Goal: Information Seeking & Learning: Learn about a topic

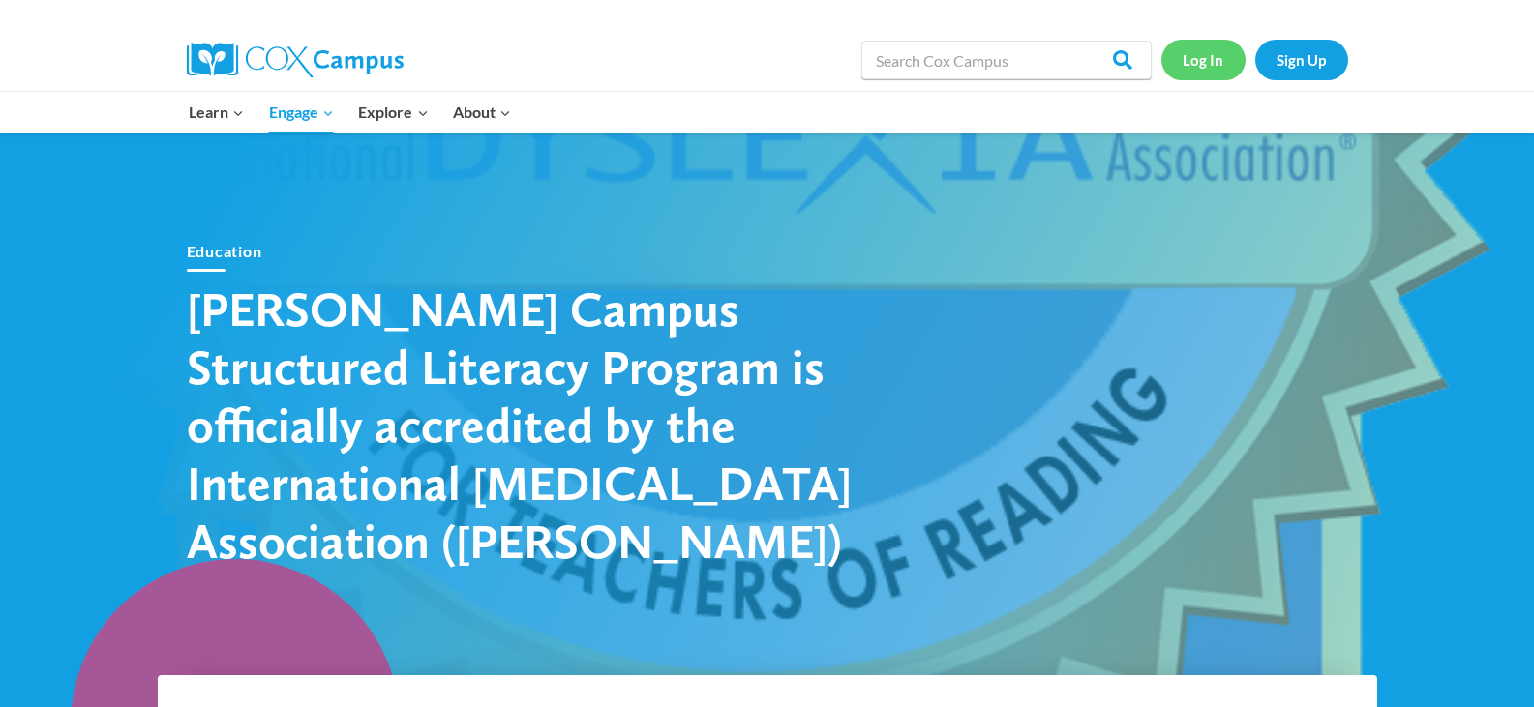
click at [1196, 63] on link "Log In" at bounding box center [1203, 60] width 84 height 40
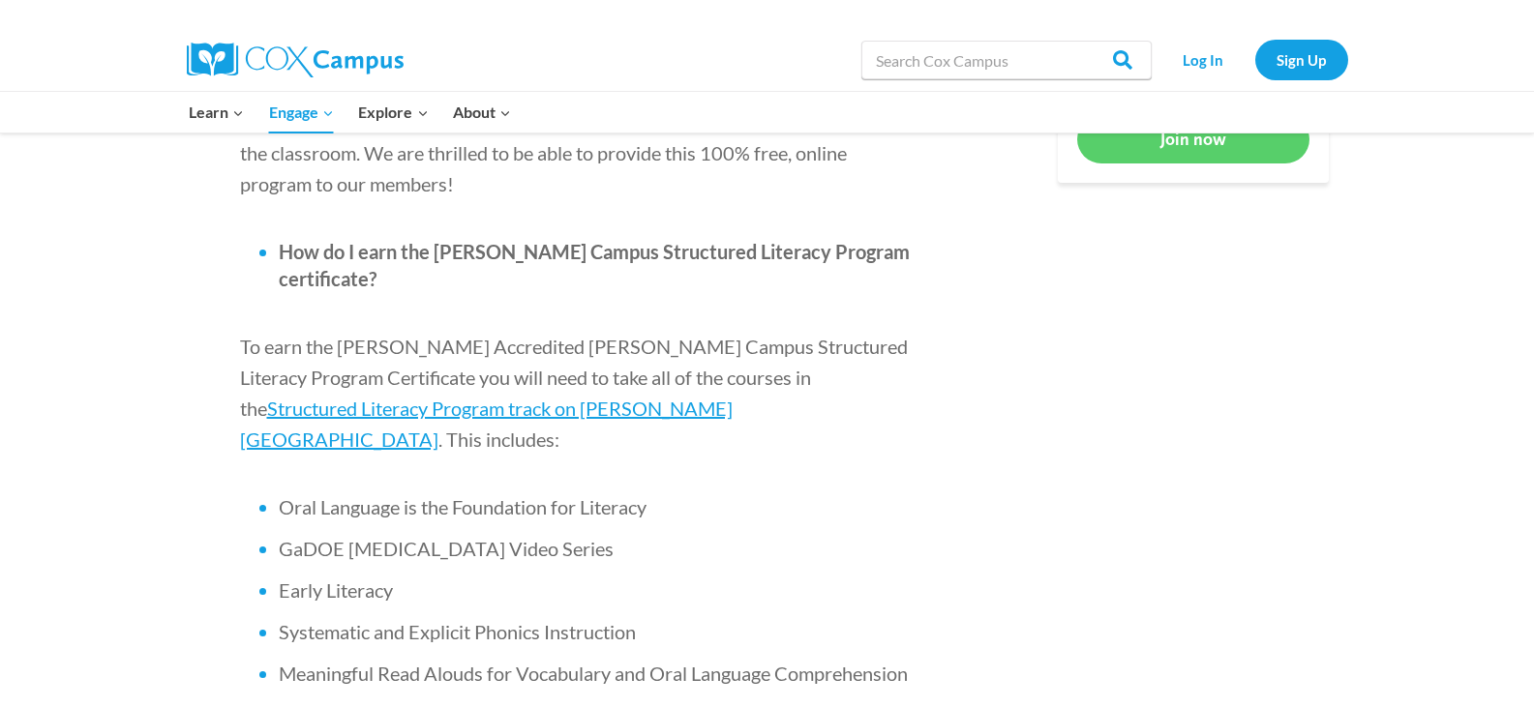
scroll to position [1141, 0]
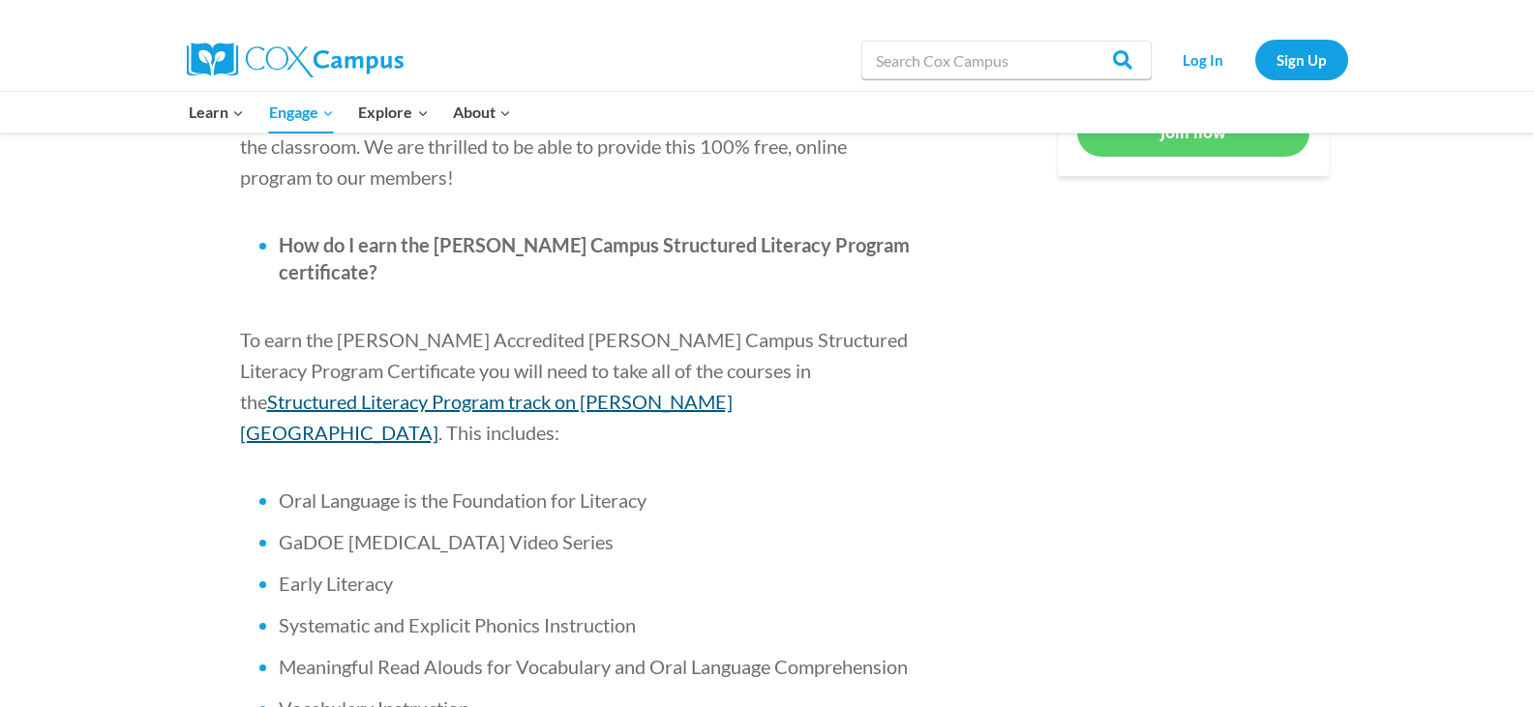
click at [732, 390] on span "Structured Literacy Program track on [PERSON_NAME][GEOGRAPHIC_DATA]" at bounding box center [486, 417] width 492 height 54
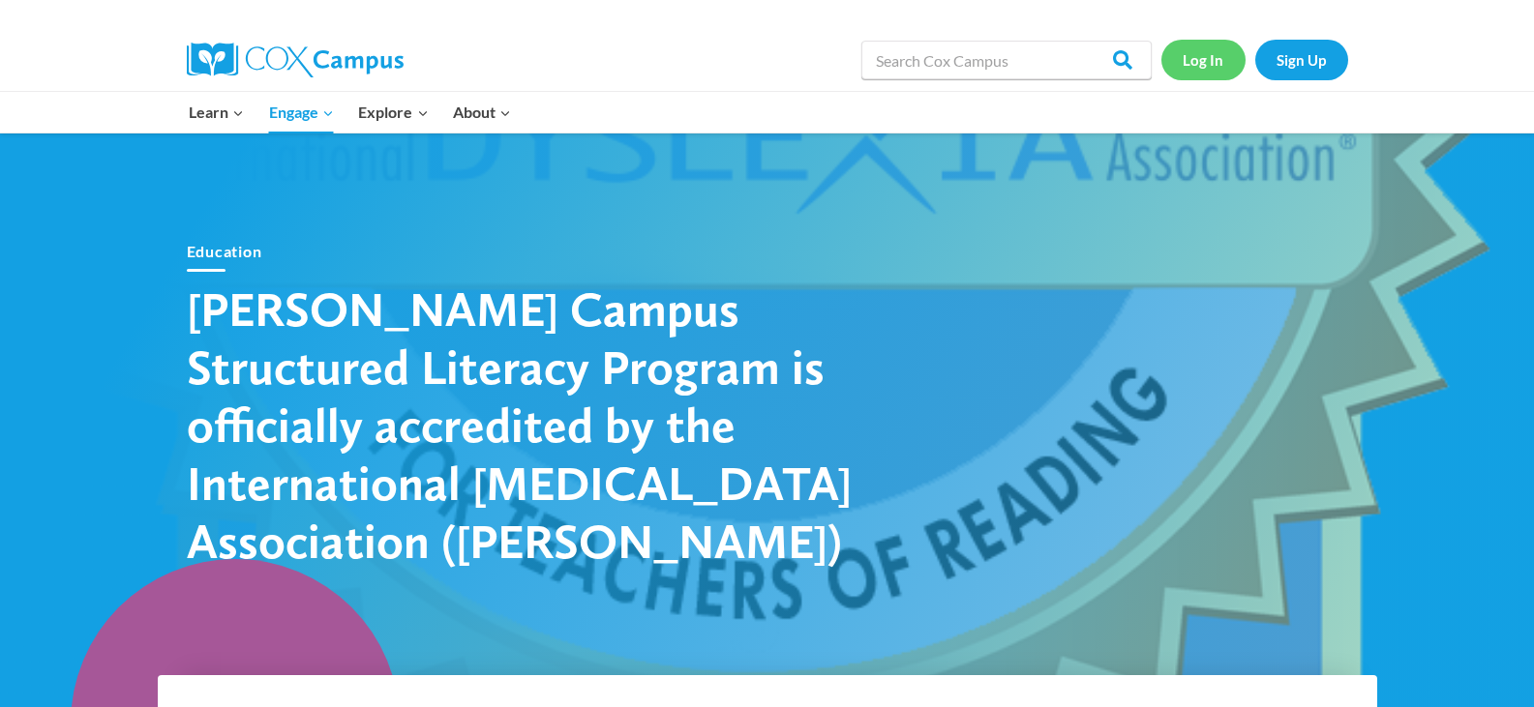
click at [1206, 54] on link "Log In" at bounding box center [1203, 60] width 84 height 40
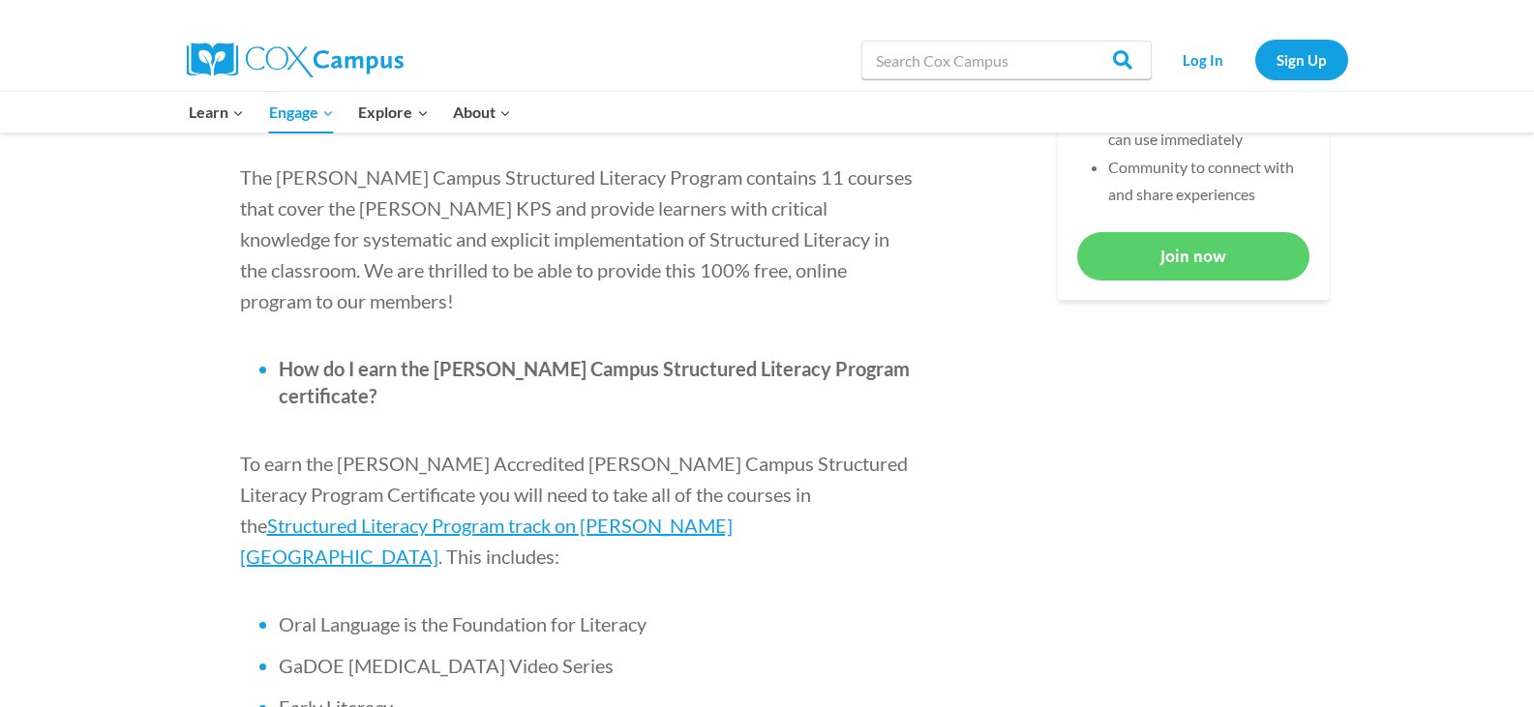
scroll to position [1063, 0]
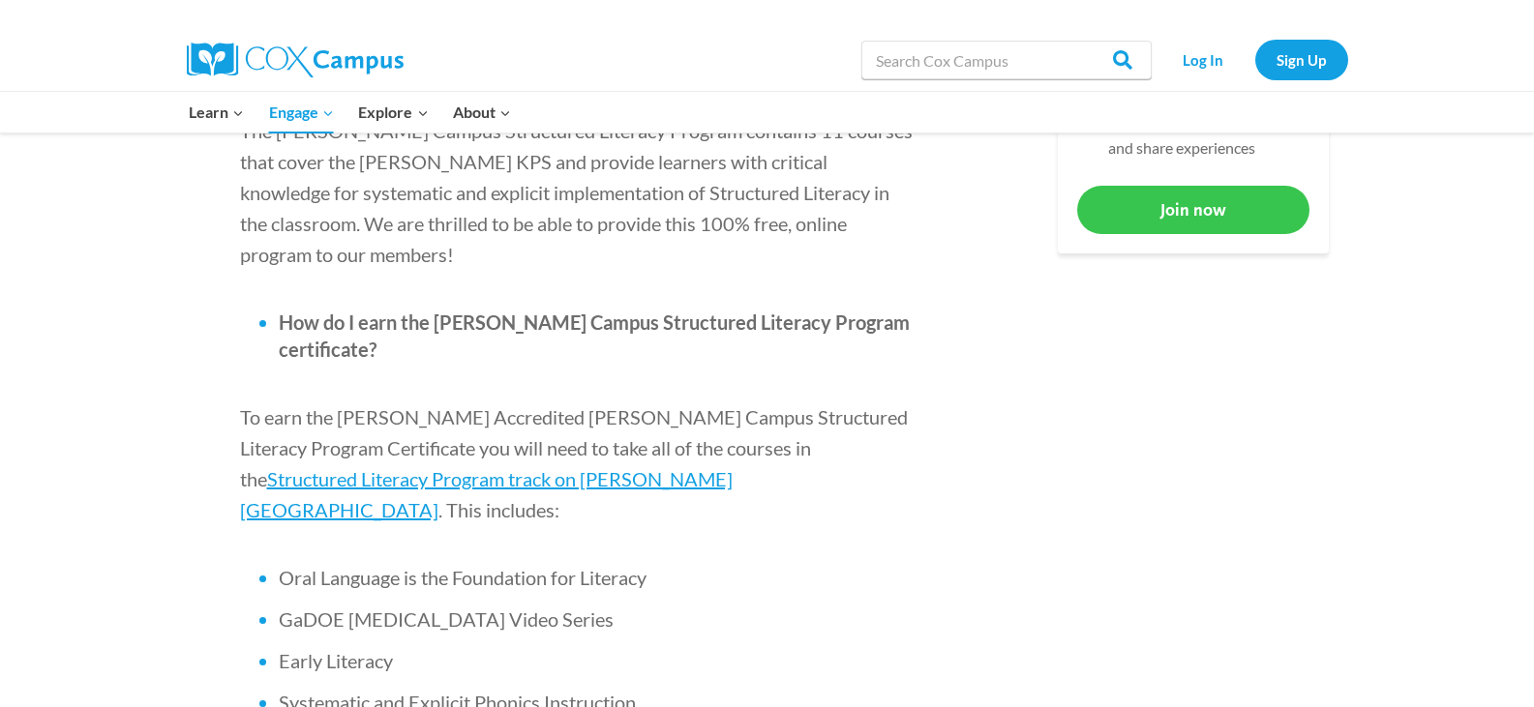
click at [1175, 205] on link "Join now" at bounding box center [1193, 209] width 232 height 47
